Goal: Subscribe to service/newsletter

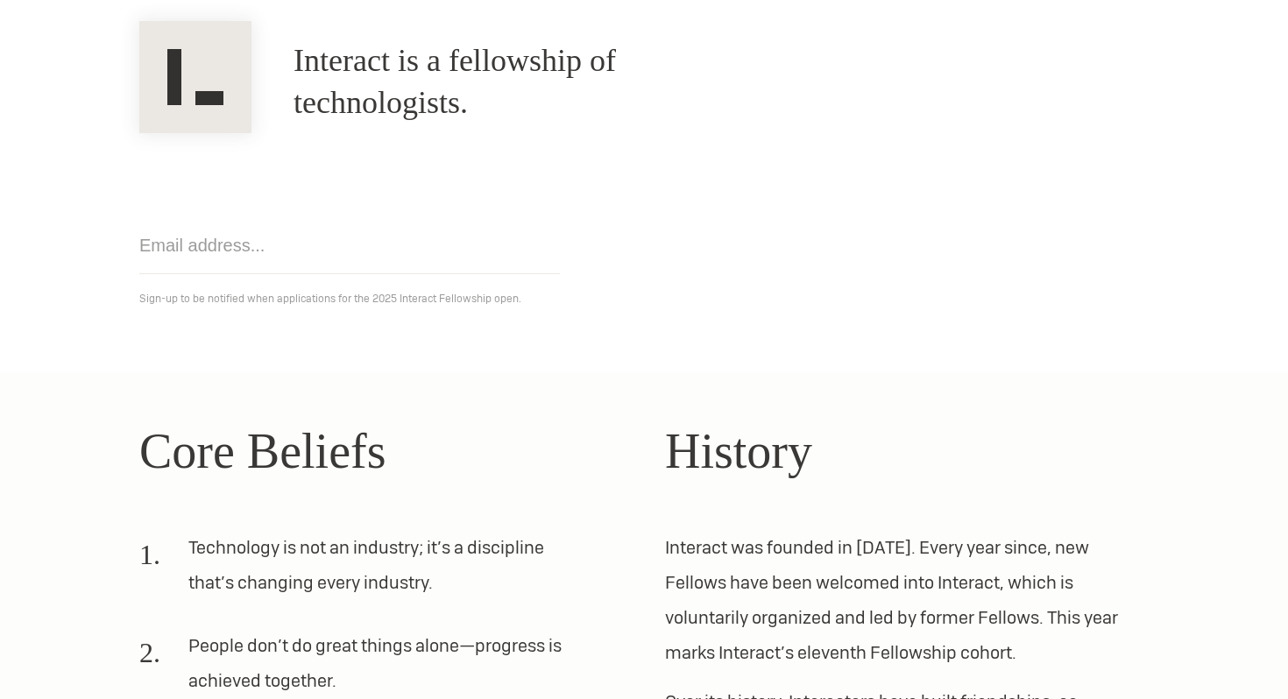
scroll to position [36, 0]
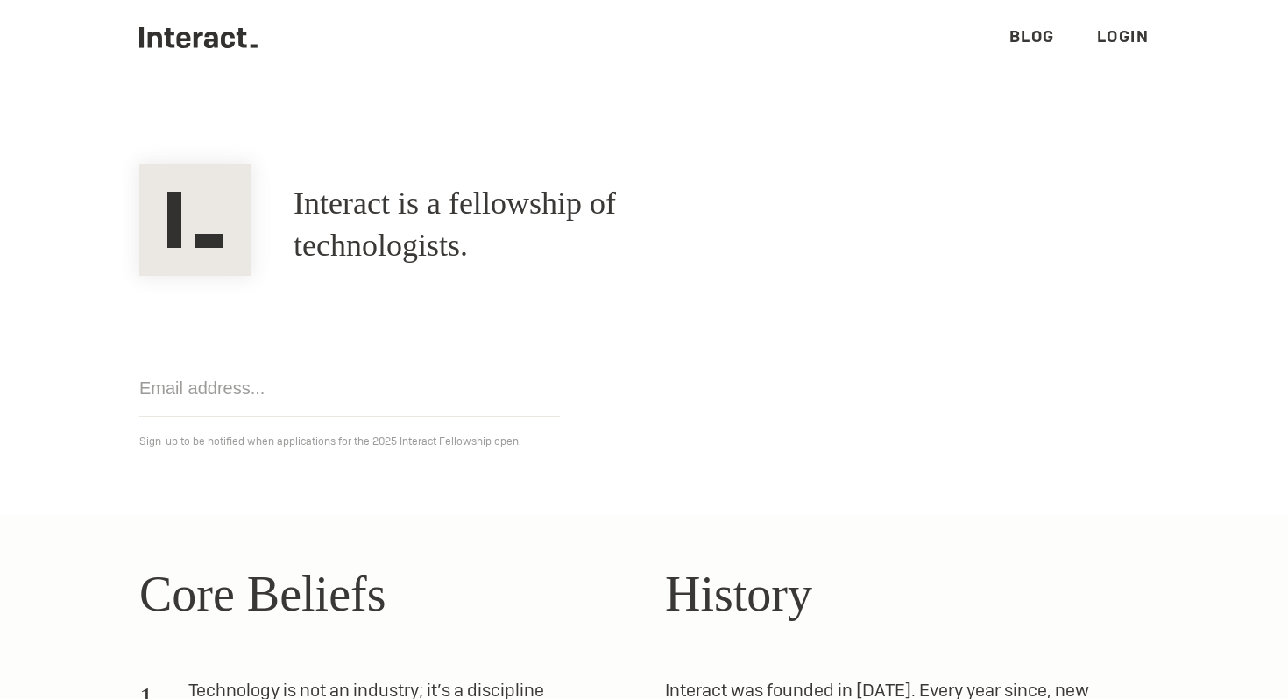
click at [325, 373] on input "email" at bounding box center [349, 388] width 421 height 57
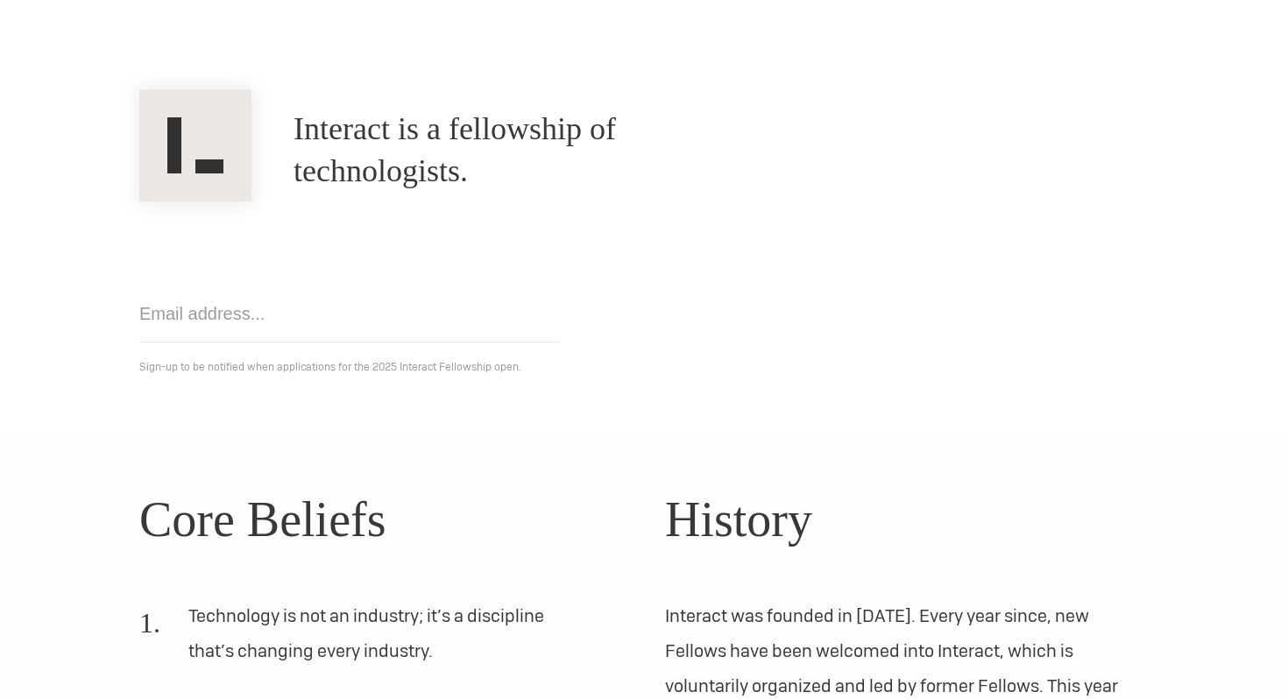
scroll to position [116, 0]
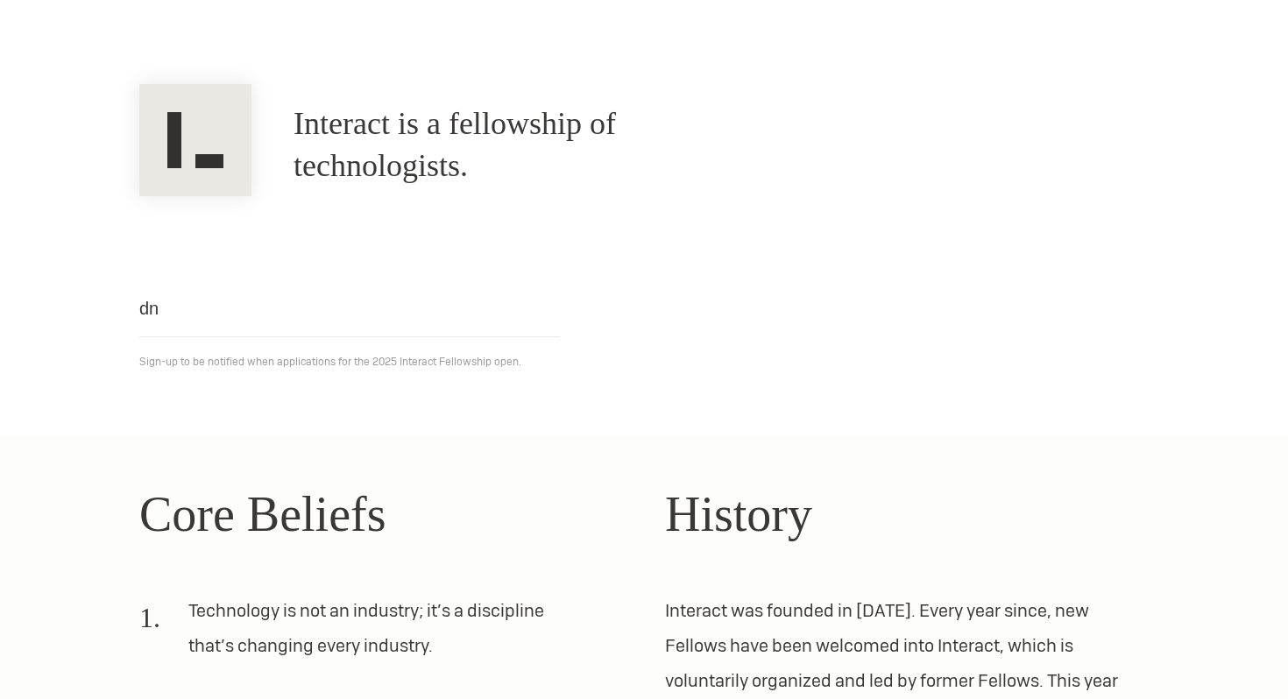
type input "d"
click input "Get notified" at bounding box center [0, 0] width 0 height 0
click at [321, 311] on input "vinhmn@proton.me" at bounding box center [349, 308] width 421 height 57
click at [288, 306] on input "vinhmn@proton.me" at bounding box center [349, 308] width 421 height 57
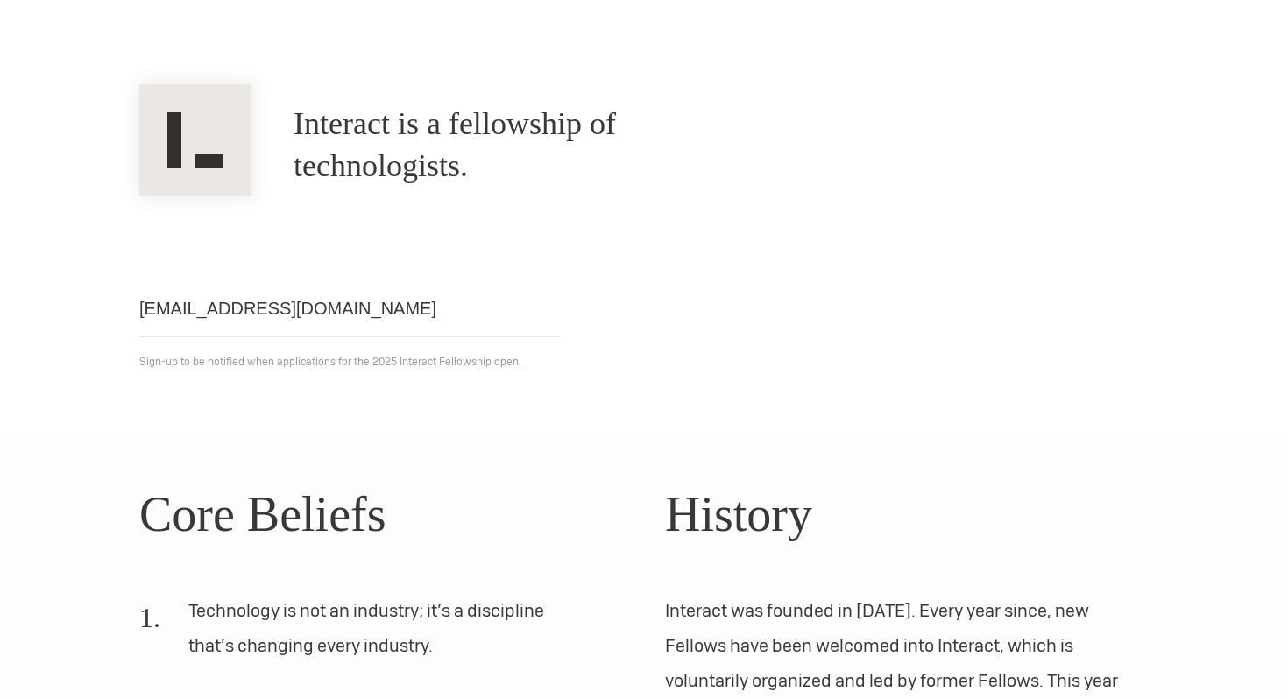
click at [288, 306] on input "vinhmn@proton.me" at bounding box center [349, 308] width 421 height 57
type input "n"
type input "dng"
click at [268, 326] on input "email" at bounding box center [349, 308] width 421 height 57
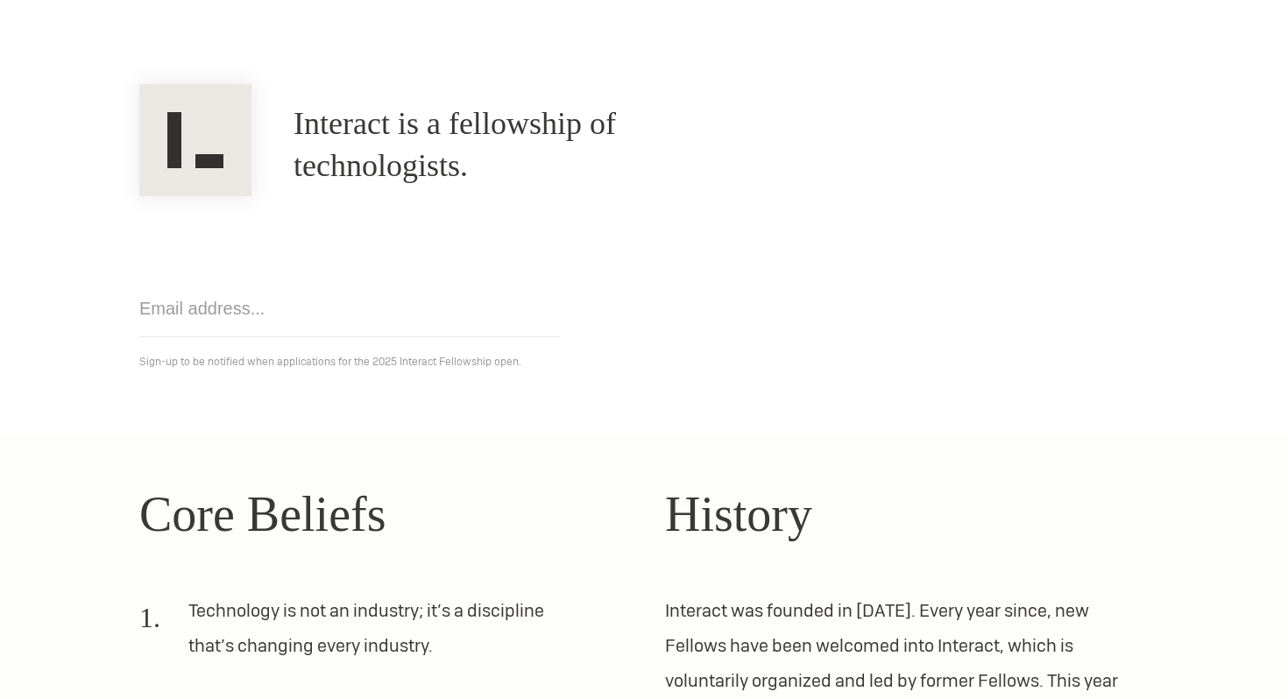
type input "i"
type input "[EMAIL_ADDRESS][DOMAIN_NAME]"
click input "Get notified" at bounding box center [0, 0] width 0 height 0
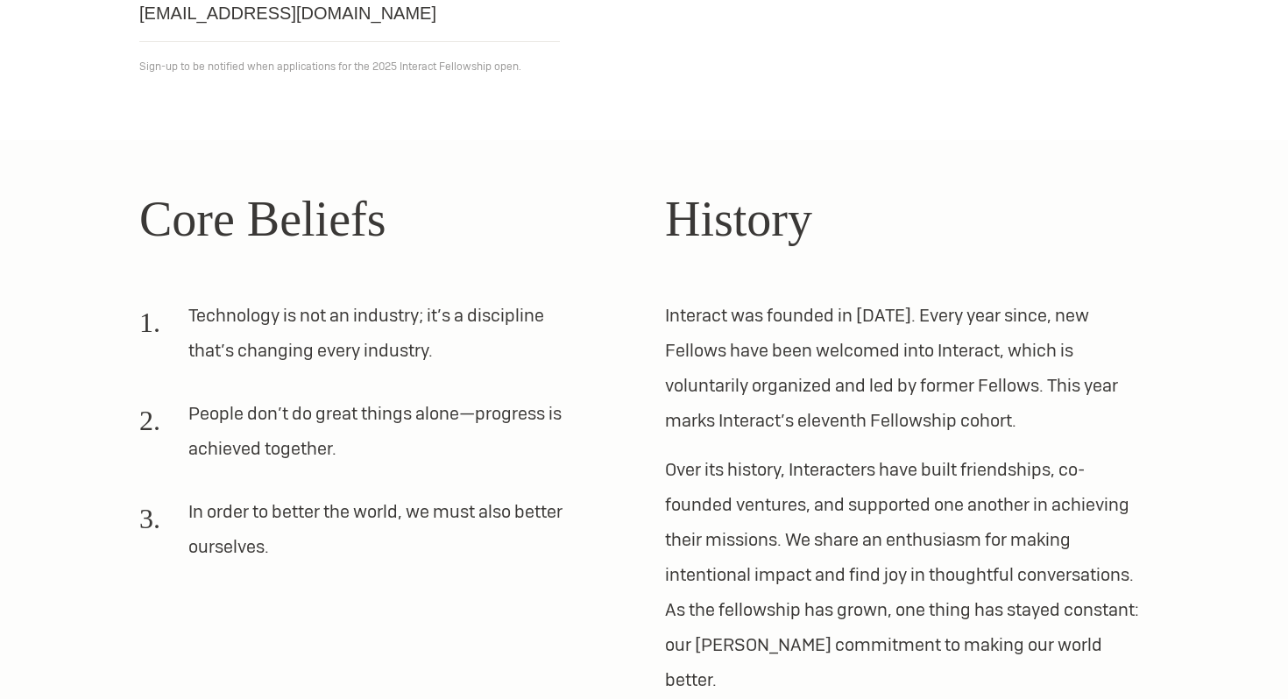
scroll to position [547, 0]
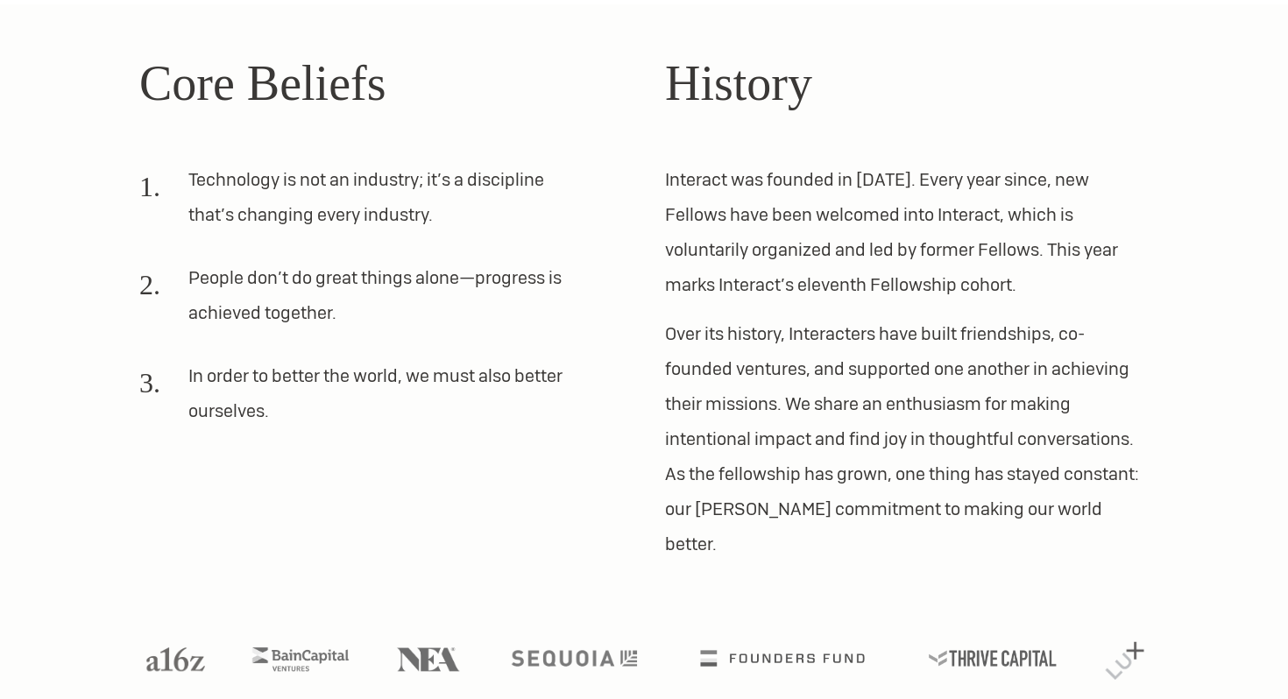
click at [330, 378] on li "In order to better the world, we must also better ourselves." at bounding box center [360, 400] width 442 height 84
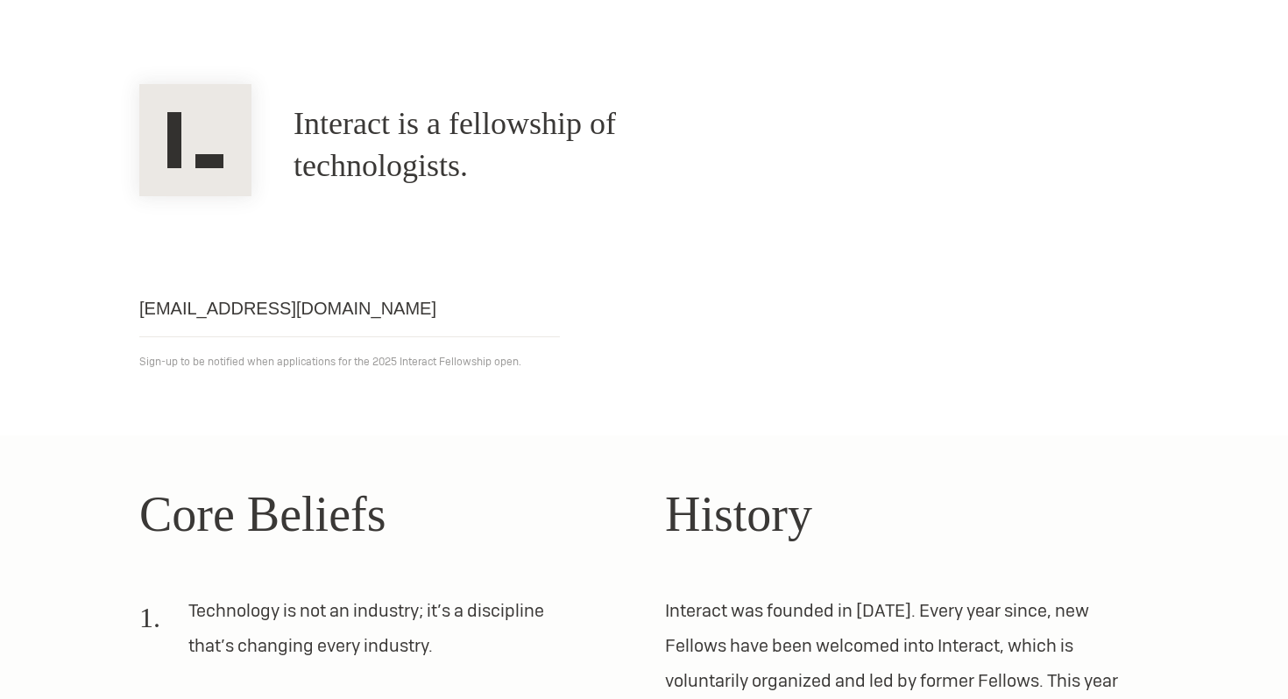
scroll to position [31, 0]
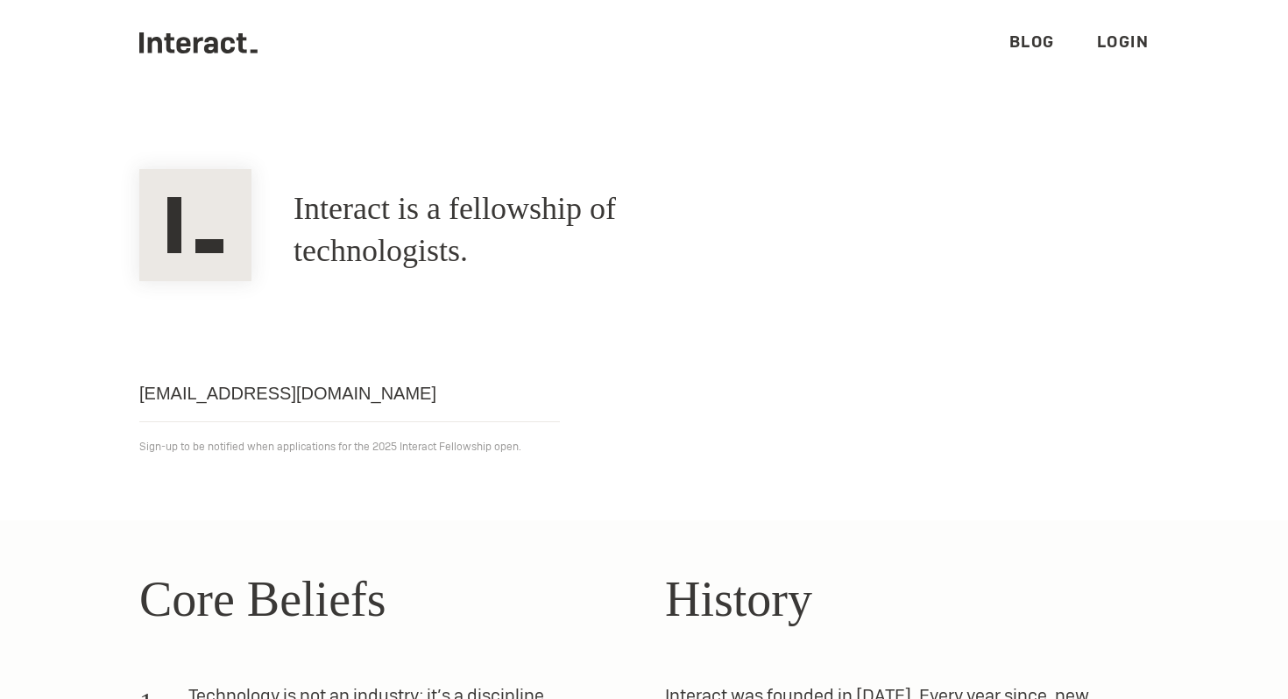
click at [1042, 44] on link "Blog" at bounding box center [1033, 42] width 46 height 20
